Goal: Navigation & Orientation: Find specific page/section

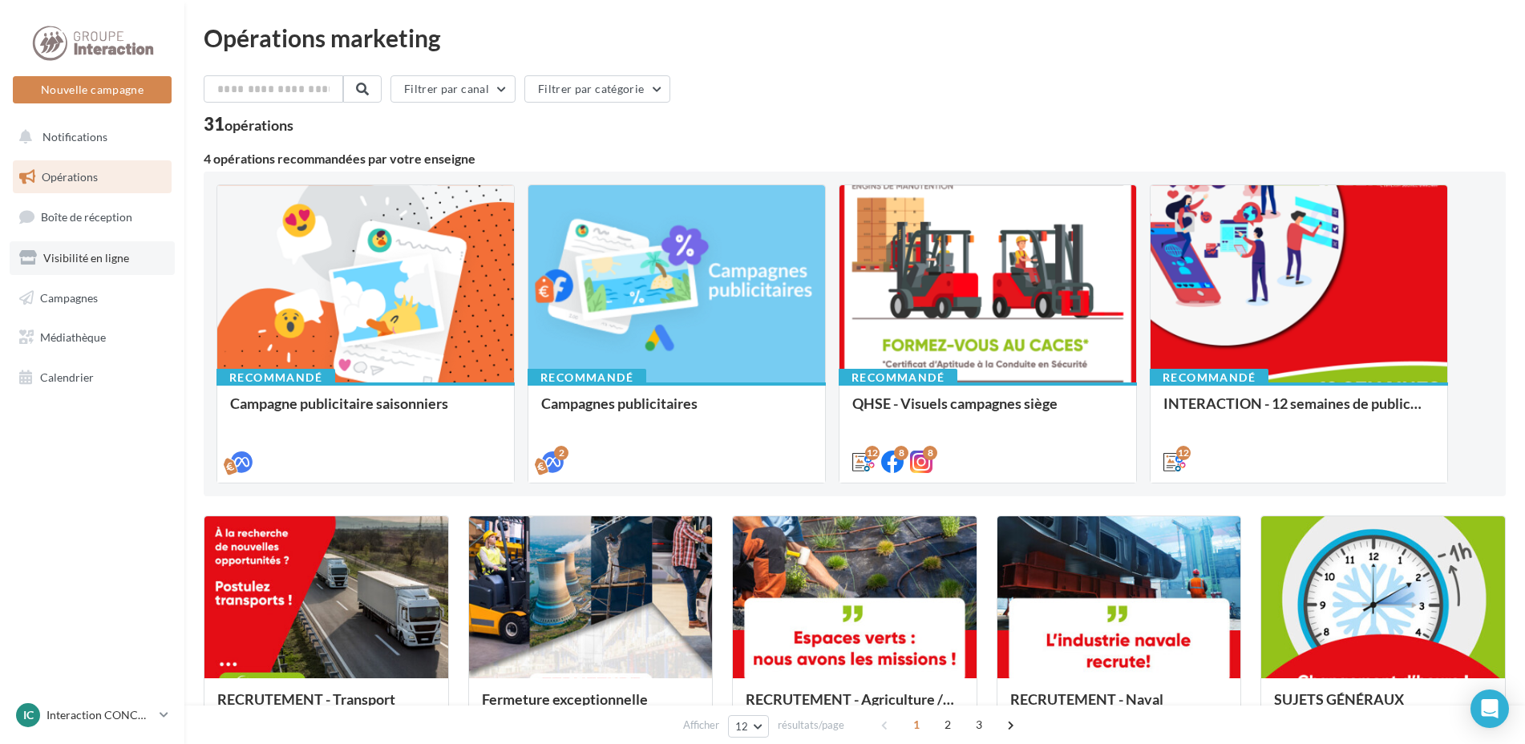
click at [57, 263] on span "Visibilité en ligne" at bounding box center [86, 258] width 86 height 14
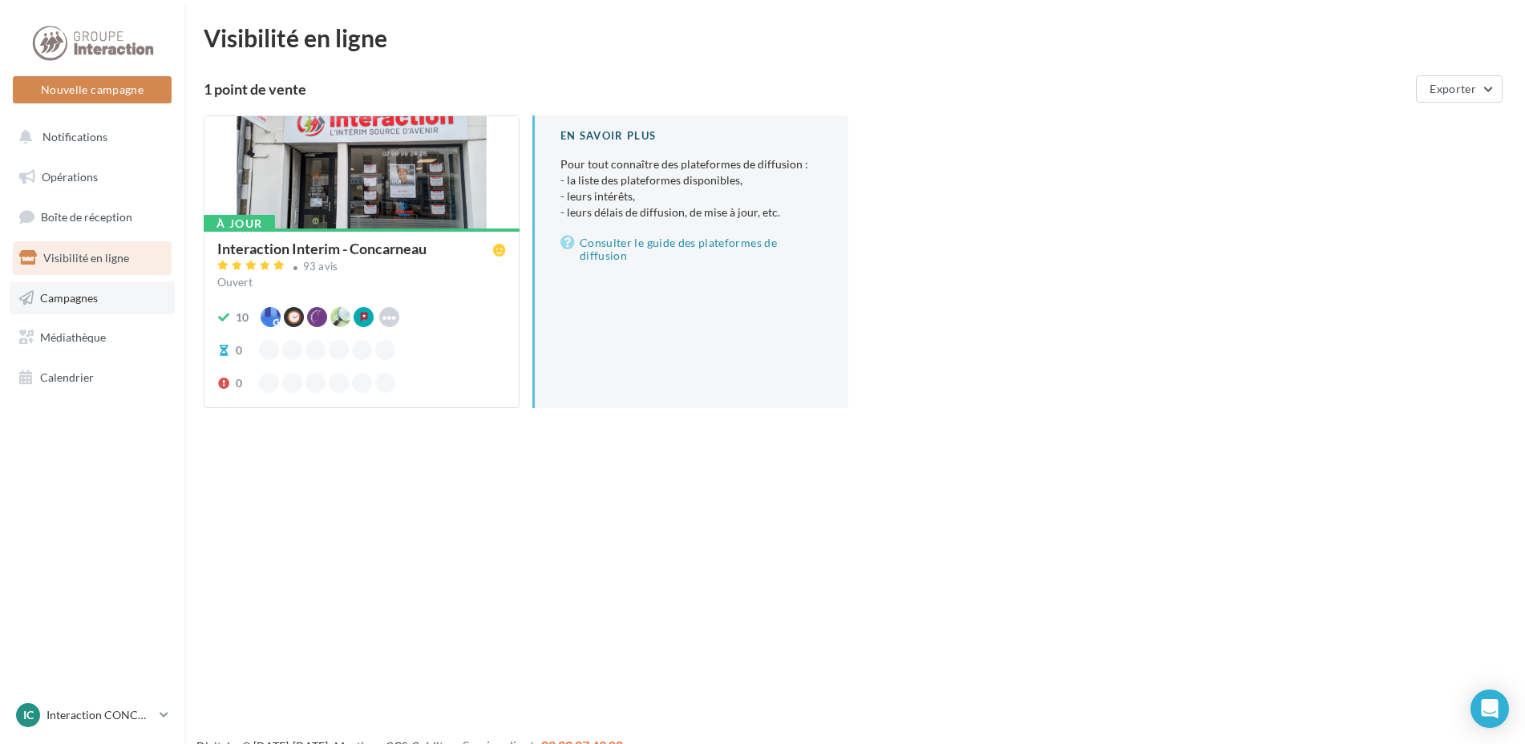
click at [51, 294] on span "Campagnes" at bounding box center [69, 297] width 58 height 14
